Goal: Transaction & Acquisition: Book appointment/travel/reservation

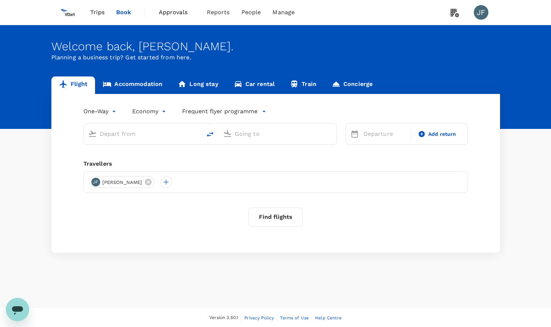
type input "roundtrip"
type input "Bengaluru Intl (BLR)"
type input "Abu Dhabi Intl (AUH)"
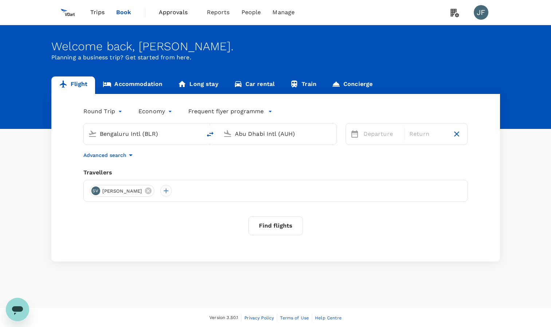
click at [134, 132] on input "Bengaluru Intl (BLR)" at bounding box center [143, 133] width 86 height 11
click at [120, 159] on p "Sharjah Intl" at bounding box center [154, 162] width 128 height 7
type input "Sharjah Intl (SHJ)"
click at [242, 133] on input "Abu Dhabi Intl (AUH)" at bounding box center [278, 133] width 86 height 11
click at [244, 164] on p "Bengaluru Intl" at bounding box center [289, 162] width 129 height 7
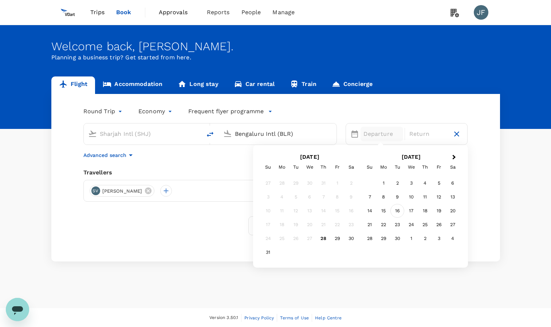
type input "Bengaluru Intl (BLR)"
click at [396, 213] on div "16" at bounding box center [398, 211] width 14 height 14
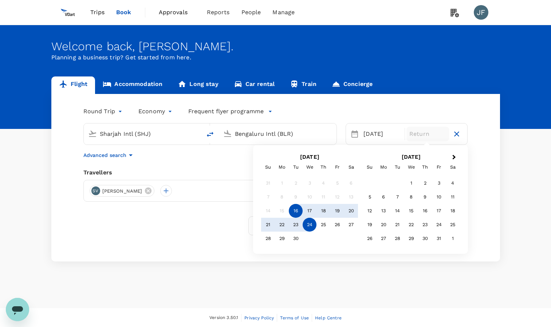
click at [309, 226] on div "24" at bounding box center [310, 225] width 14 height 14
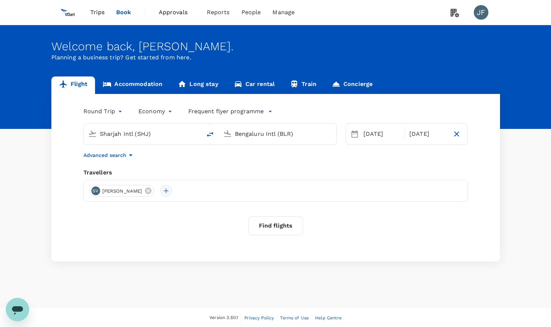
click at [172, 193] on div at bounding box center [166, 191] width 12 height 12
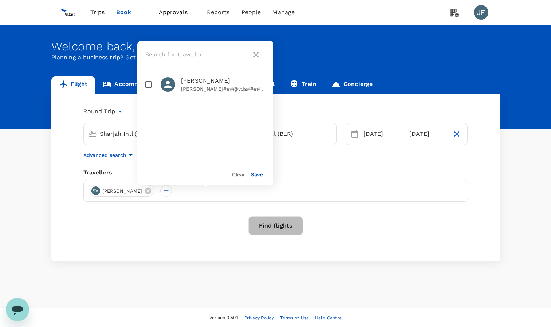
click at [283, 227] on button "Find flights" at bounding box center [276, 226] width 55 height 19
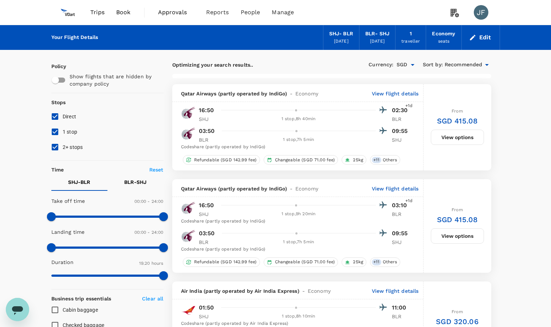
type input "1600"
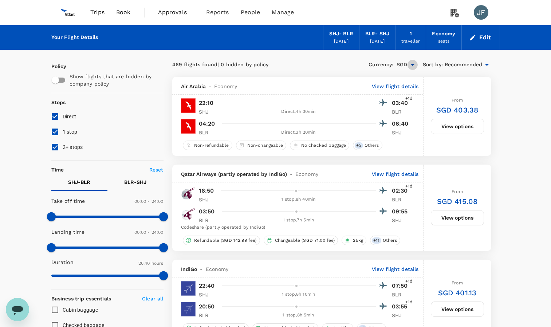
click at [415, 65] on icon "Open" at bounding box center [413, 65] width 9 height 9
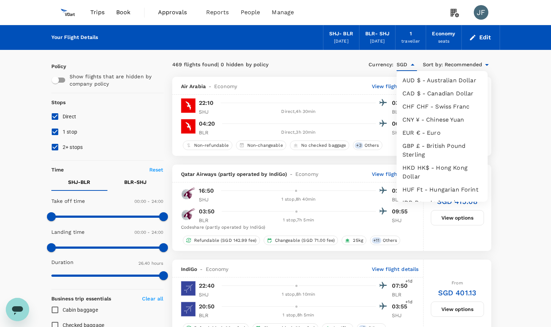
scroll to position [143, 0]
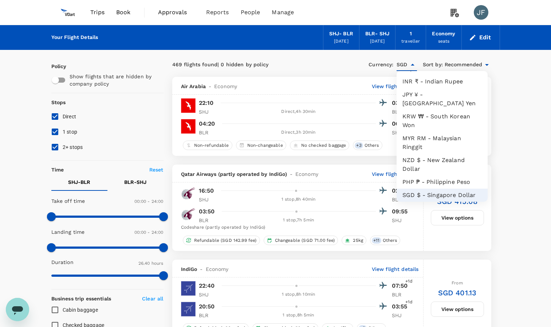
click at [415, 86] on li "INR ₹ - Indian Rupee" at bounding box center [442, 81] width 91 height 13
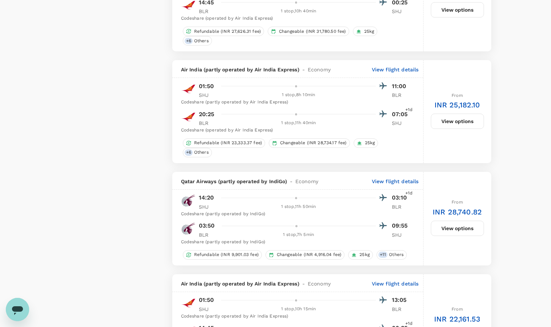
scroll to position [899, 0]
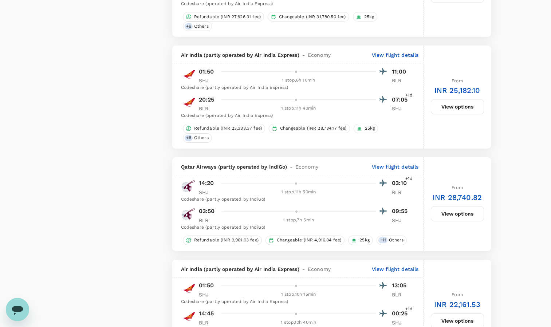
click at [551, 27] on div "Your Flight Details SHJ - BLR [DATE] BLR - SHJ [DATE] 1 traveller Economy seats…" at bounding box center [275, 219] width 551 height 2187
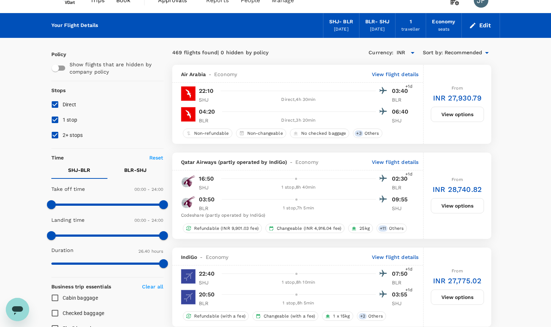
scroll to position [0, 0]
